Goal: Task Accomplishment & Management: Use online tool/utility

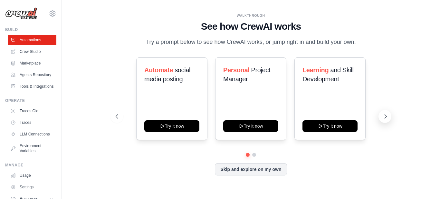
click at [386, 117] on icon at bounding box center [385, 116] width 6 height 6
click at [385, 117] on icon at bounding box center [385, 116] width 6 height 6
click at [37, 52] on link "Crew Studio" at bounding box center [32, 51] width 49 height 10
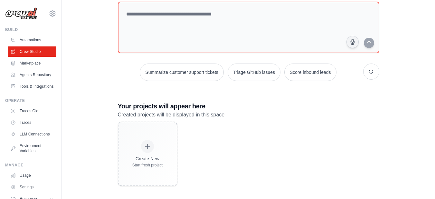
scroll to position [43, 0]
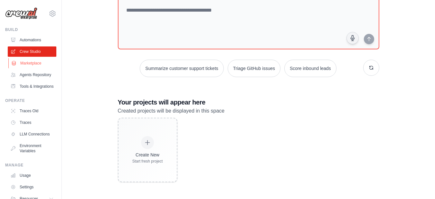
click at [36, 65] on link "Marketplace" at bounding box center [32, 63] width 49 height 10
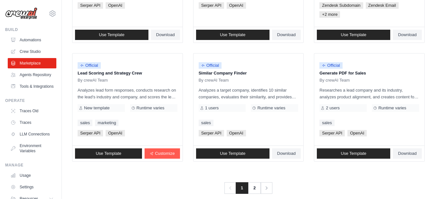
scroll to position [416, 0]
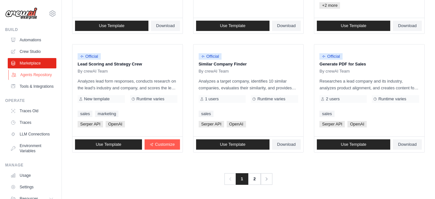
click at [35, 80] on link "Agents Repository" at bounding box center [32, 75] width 49 height 10
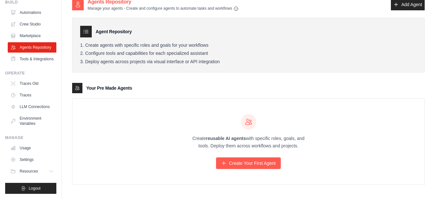
scroll to position [13, 0]
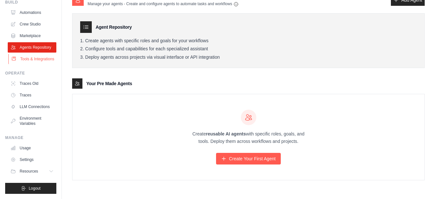
click at [30, 54] on link "Tools & Integrations" at bounding box center [32, 59] width 49 height 10
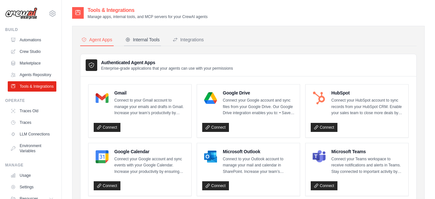
click at [150, 41] on div "Internal Tools" at bounding box center [142, 39] width 34 height 6
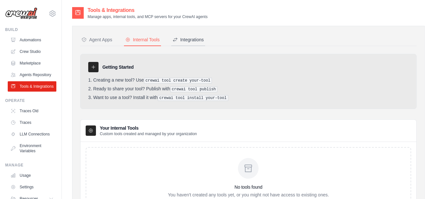
click at [194, 41] on div "Integrations" at bounding box center [188, 39] width 31 height 6
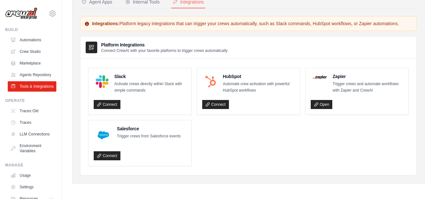
scroll to position [39, 0]
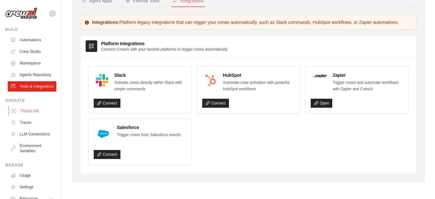
click at [31, 116] on link "Traces Old" at bounding box center [32, 111] width 49 height 10
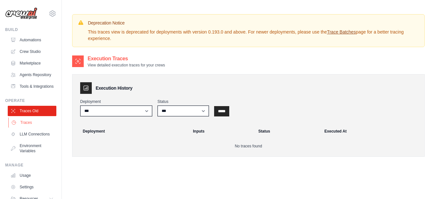
click at [37, 128] on link "Traces" at bounding box center [32, 122] width 49 height 10
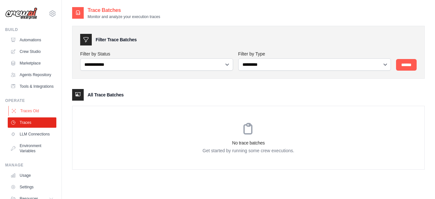
click at [39, 116] on link "Traces Old" at bounding box center [32, 111] width 49 height 10
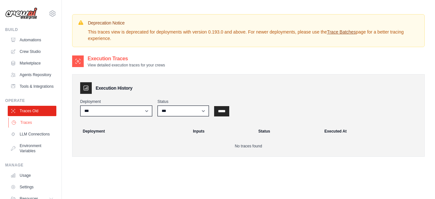
click at [36, 128] on link "Traces" at bounding box center [32, 122] width 49 height 10
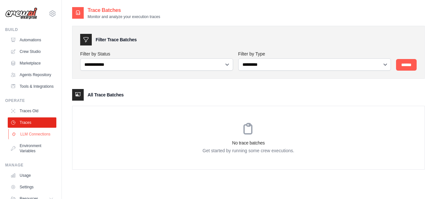
click at [38, 139] on link "LLM Connections" at bounding box center [32, 134] width 49 height 10
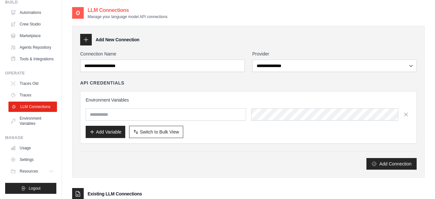
scroll to position [43, 0]
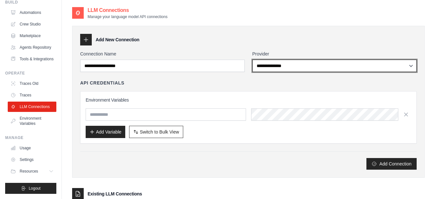
click at [291, 66] on select "**********" at bounding box center [334, 66] width 165 height 12
select select "******"
click at [252, 60] on select "**********" at bounding box center [334, 66] width 165 height 12
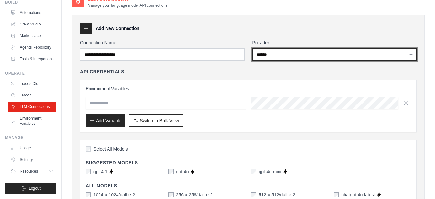
scroll to position [0, 0]
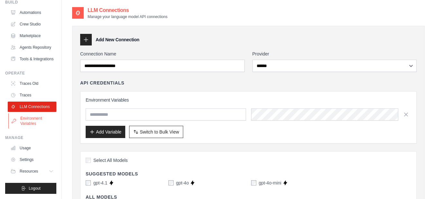
click at [23, 122] on link "Environment Variables" at bounding box center [32, 120] width 49 height 15
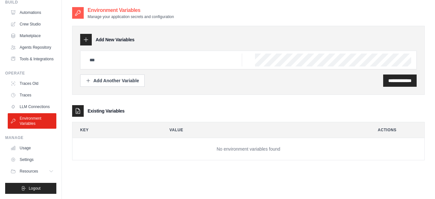
scroll to position [43, 0]
click at [38, 148] on link "Usage" at bounding box center [32, 148] width 49 height 10
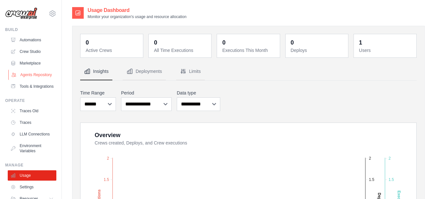
click at [28, 78] on link "Agents Repository" at bounding box center [32, 75] width 49 height 10
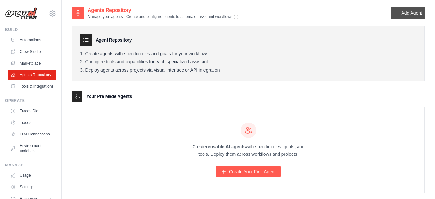
click at [404, 14] on link "Add Agent" at bounding box center [408, 13] width 34 height 12
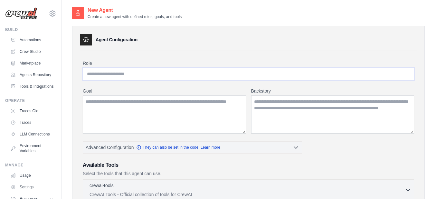
click at [103, 73] on input "Role" at bounding box center [248, 74] width 331 height 12
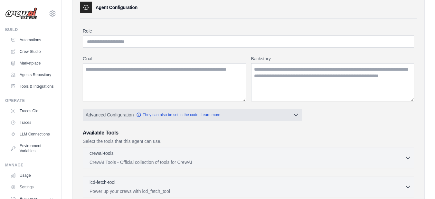
click at [294, 113] on icon "button" at bounding box center [296, 114] width 6 height 6
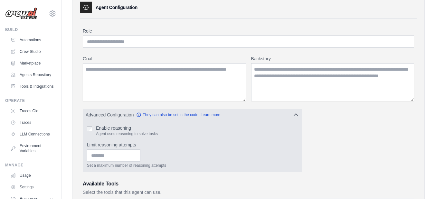
click at [291, 114] on button "Advanced Configuration They can also be set in the code. Learn more" at bounding box center [192, 115] width 219 height 12
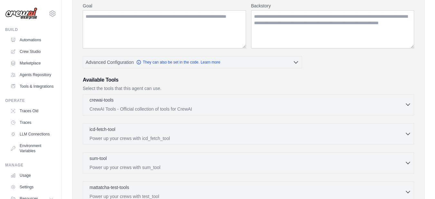
scroll to position [97, 0]
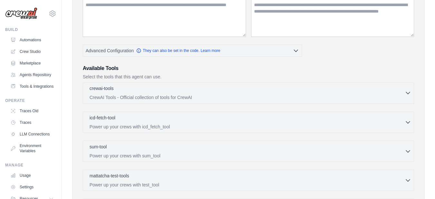
click at [224, 93] on div "crewai-tools 0 selected CrewAI Tools - Official collection of tools for CrewAI" at bounding box center [247, 92] width 315 height 15
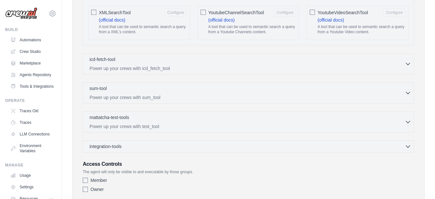
scroll to position [1286, 0]
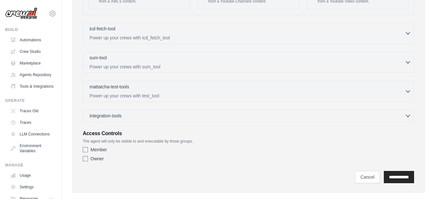
click at [200, 110] on div "integration-tools 0 selected Gmail HubSpot Microsoft Teams" at bounding box center [248, 115] width 331 height 12
click at [200, 112] on div "integration-tools 0 selected" at bounding box center [251, 115] width 322 height 6
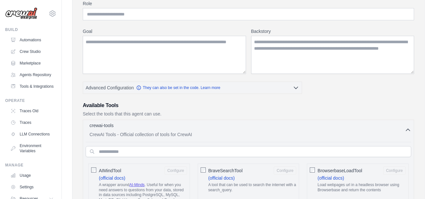
scroll to position [64, 0]
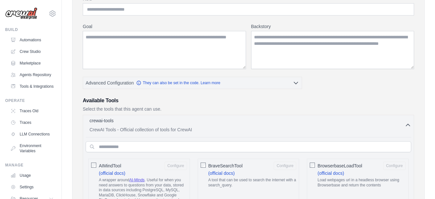
click at [408, 123] on icon "button" at bounding box center [408, 125] width 6 height 6
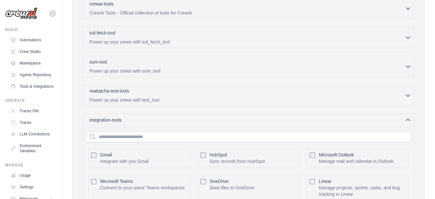
scroll to position [193, 0]
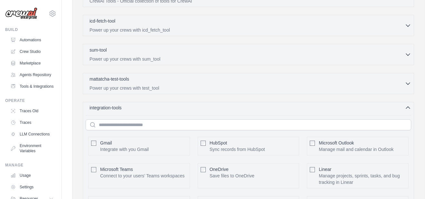
click at [408, 108] on icon "button" at bounding box center [408, 107] width 6 height 6
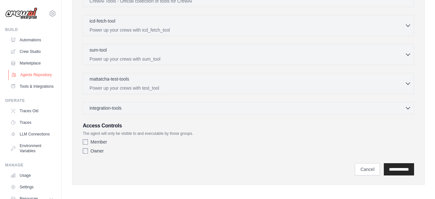
click at [27, 77] on link "Agents Repository" at bounding box center [32, 75] width 49 height 10
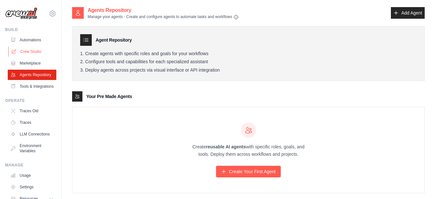
click at [35, 52] on link "Crew Studio" at bounding box center [32, 51] width 49 height 10
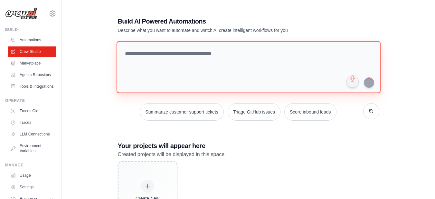
click at [177, 77] on textarea at bounding box center [248, 67] width 264 height 52
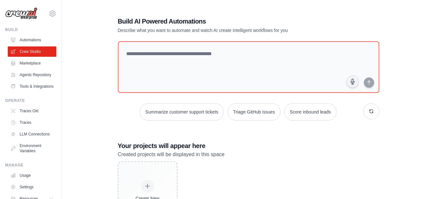
click at [99, 88] on div "Build AI Powered Automations Describe what you want to automate and watch AI cr…" at bounding box center [248, 120] width 353 height 229
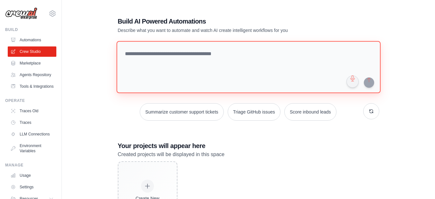
click at [148, 77] on textarea at bounding box center [248, 67] width 264 height 52
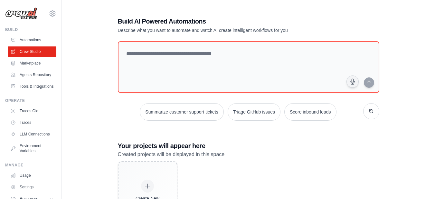
click at [104, 74] on div "Build AI Powered Automations Describe what you want to automate and watch AI cr…" at bounding box center [248, 120] width 353 height 229
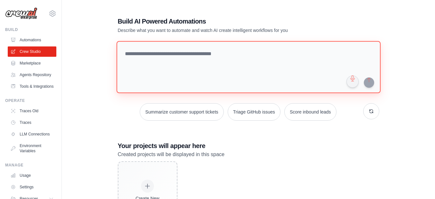
click at [143, 72] on textarea at bounding box center [248, 67] width 264 height 52
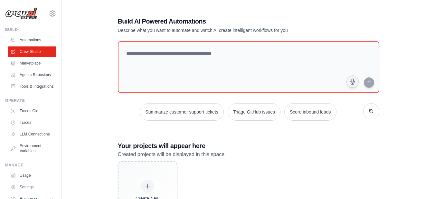
click at [98, 66] on div "Build AI Powered Automations Describe what you want to automate and watch AI cr…" at bounding box center [248, 120] width 353 height 229
click at [88, 70] on div "Build AI Powered Automations Describe what you want to automate and watch AI cr…" at bounding box center [248, 120] width 353 height 229
